Goal: Transaction & Acquisition: Purchase product/service

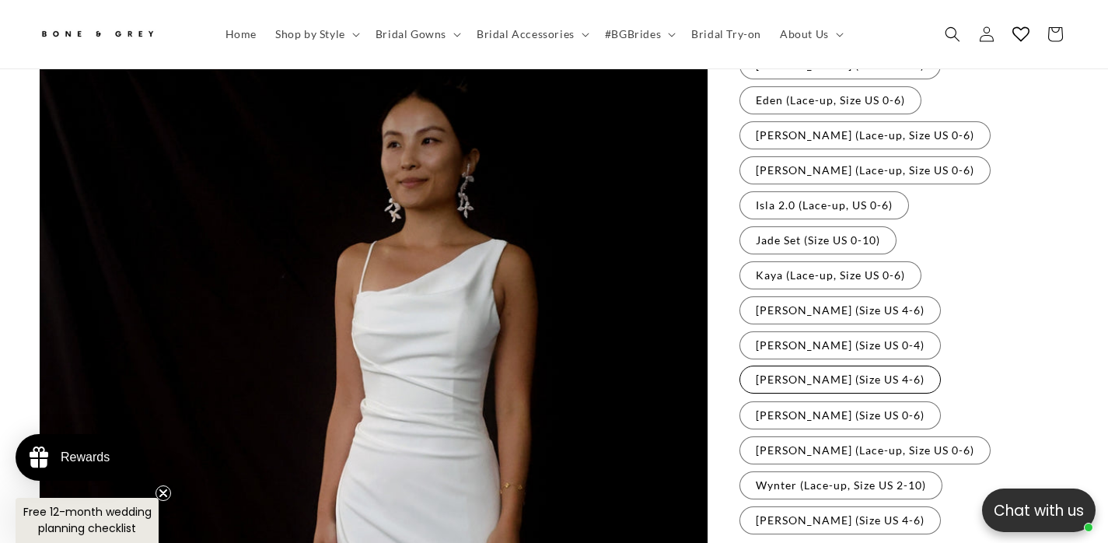
scroll to position [292, 0]
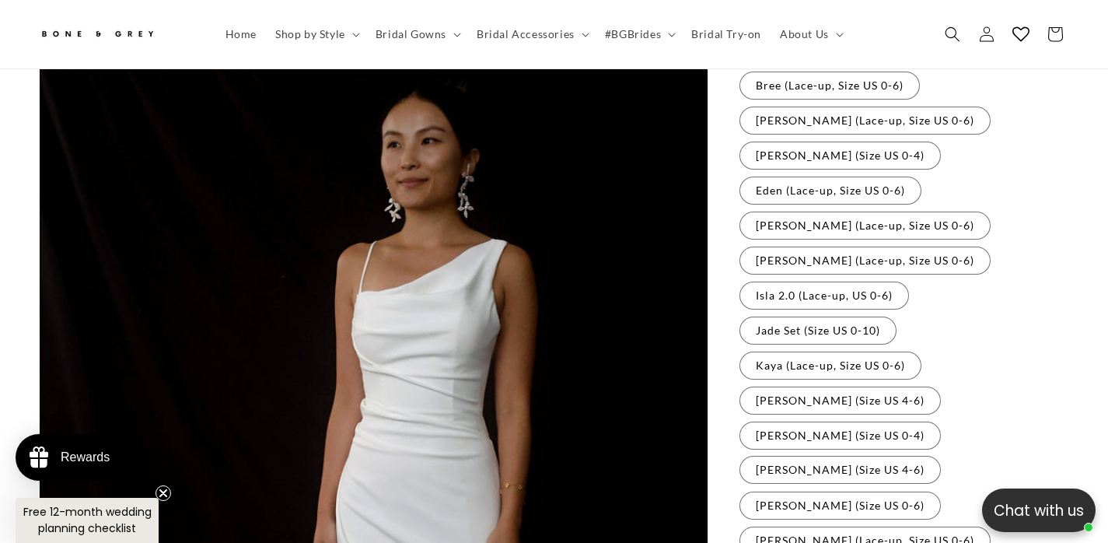
click at [869, 110] on fieldset "Gowns available for rental Bree (Lace-up, Size US 0-6) Variant sold out or unav…" at bounding box center [904, 337] width 330 height 577
click at [865, 106] on label "[PERSON_NAME] (Lace-up, Size US 0-6) Variant sold out or unavailable" at bounding box center [864, 120] width 251 height 28
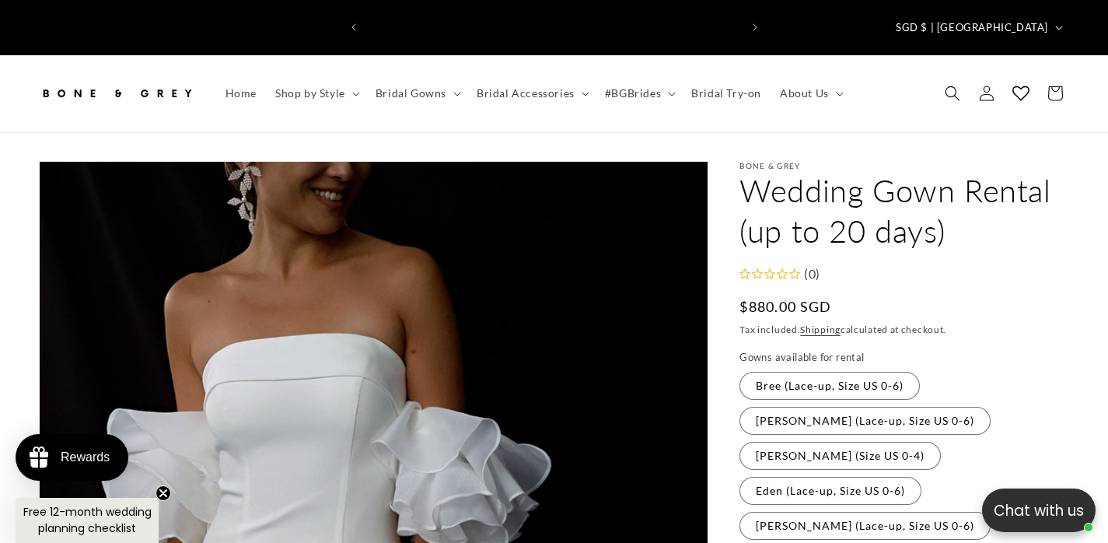
scroll to position [0, 746]
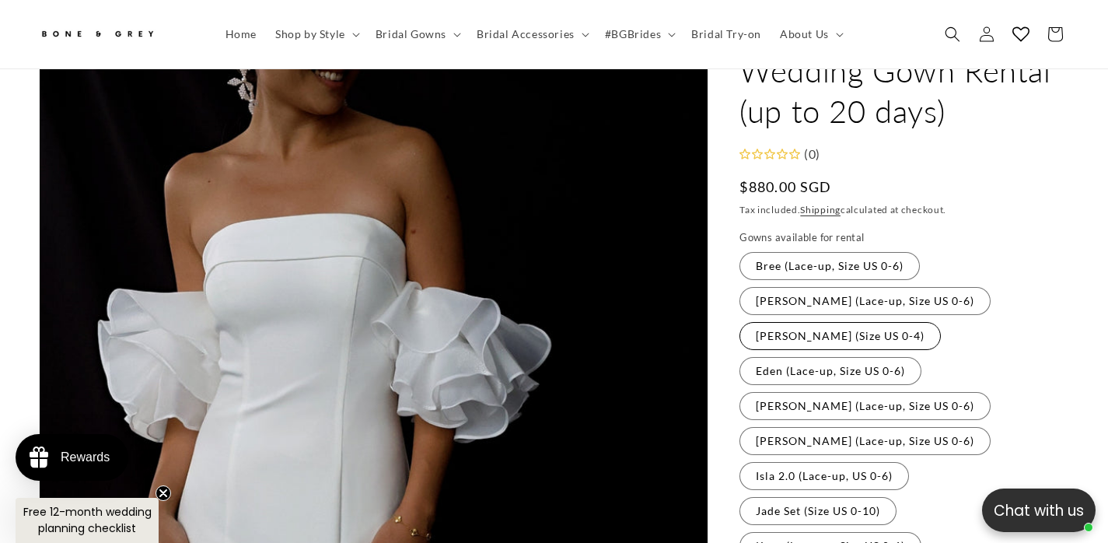
click at [826, 322] on label "[PERSON_NAME] (Size US 0-4) Variant sold out or unavailable" at bounding box center [839, 336] width 201 height 28
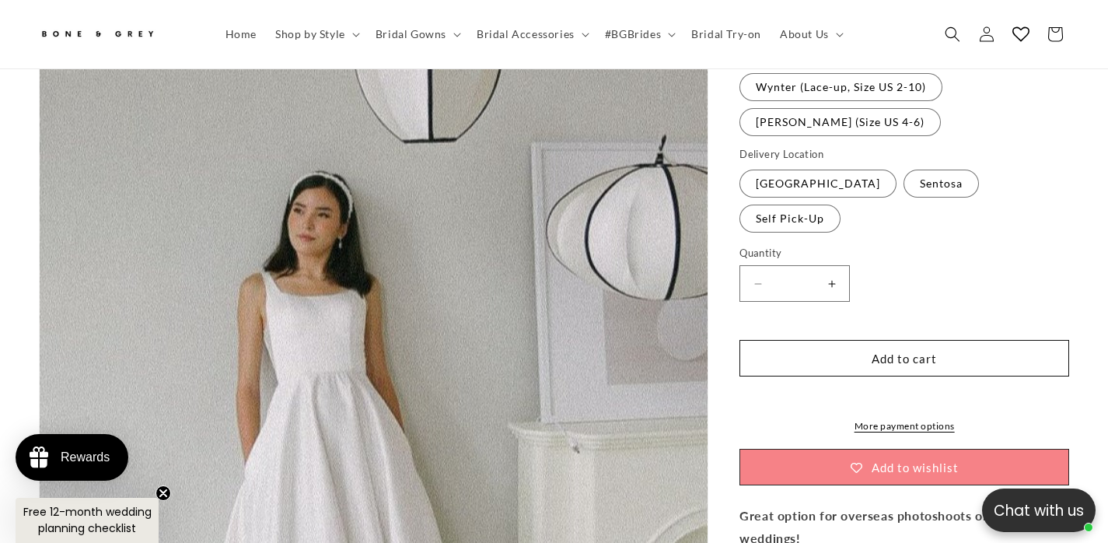
scroll to position [522, 0]
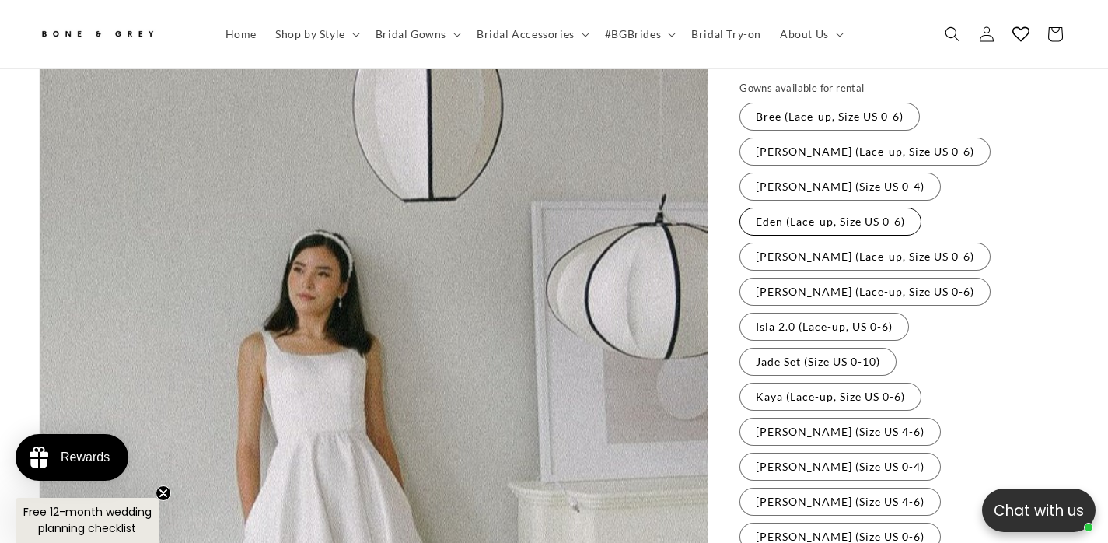
click at [847, 208] on label "Eden (Lace-up, Size US 0-6) Variant sold out or unavailable" at bounding box center [830, 222] width 182 height 28
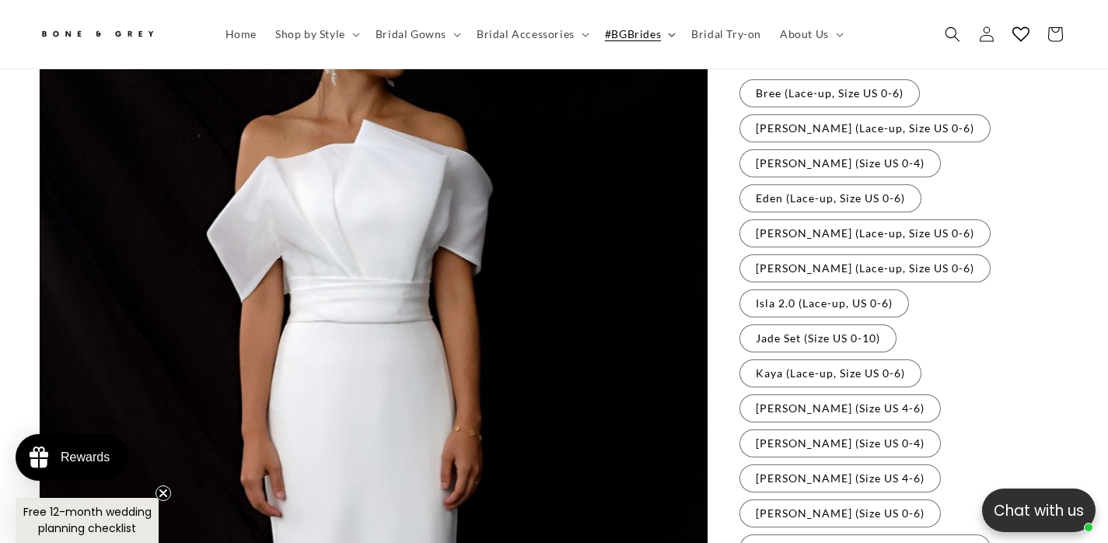
scroll to position [0, 373]
